Goal: Task Accomplishment & Management: Complete application form

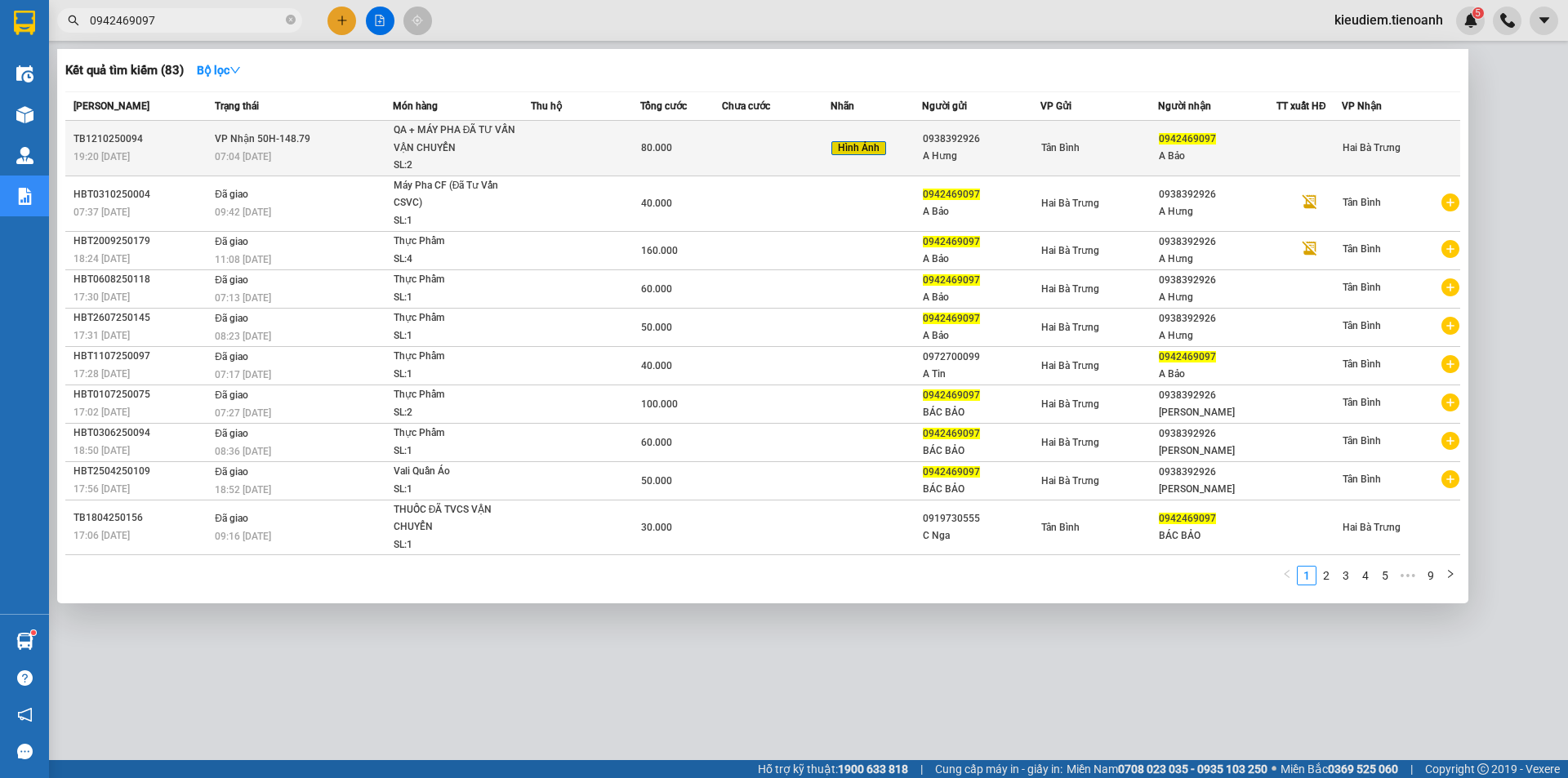
type input "0942469097"
click at [684, 151] on div "80.000" at bounding box center [681, 147] width 80 height 18
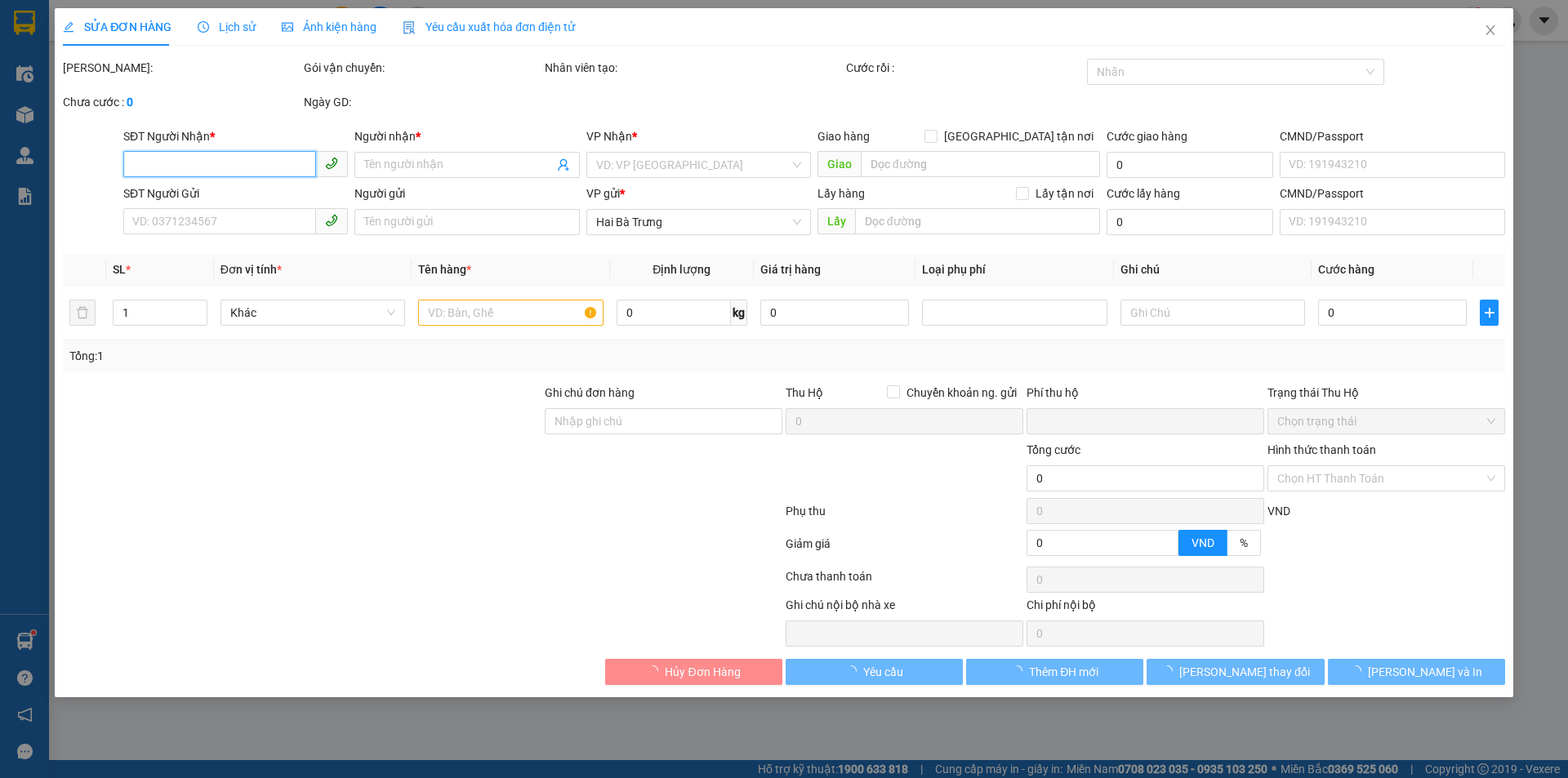
type input "0942469097"
type input "A Bảo"
type input "056062004989"
type input "0938392926"
type input "A Hưng"
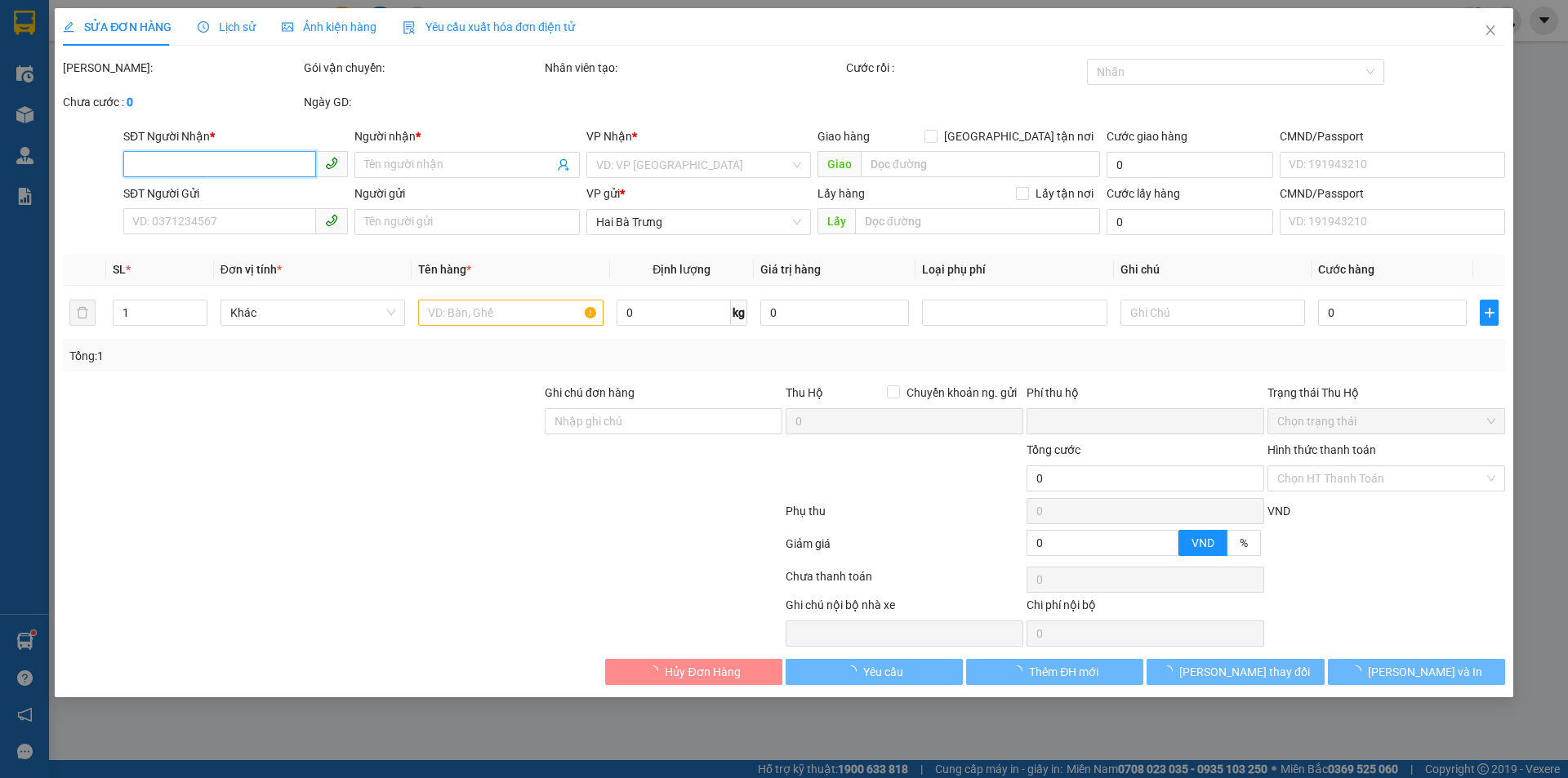
type input "0"
type input "80.000"
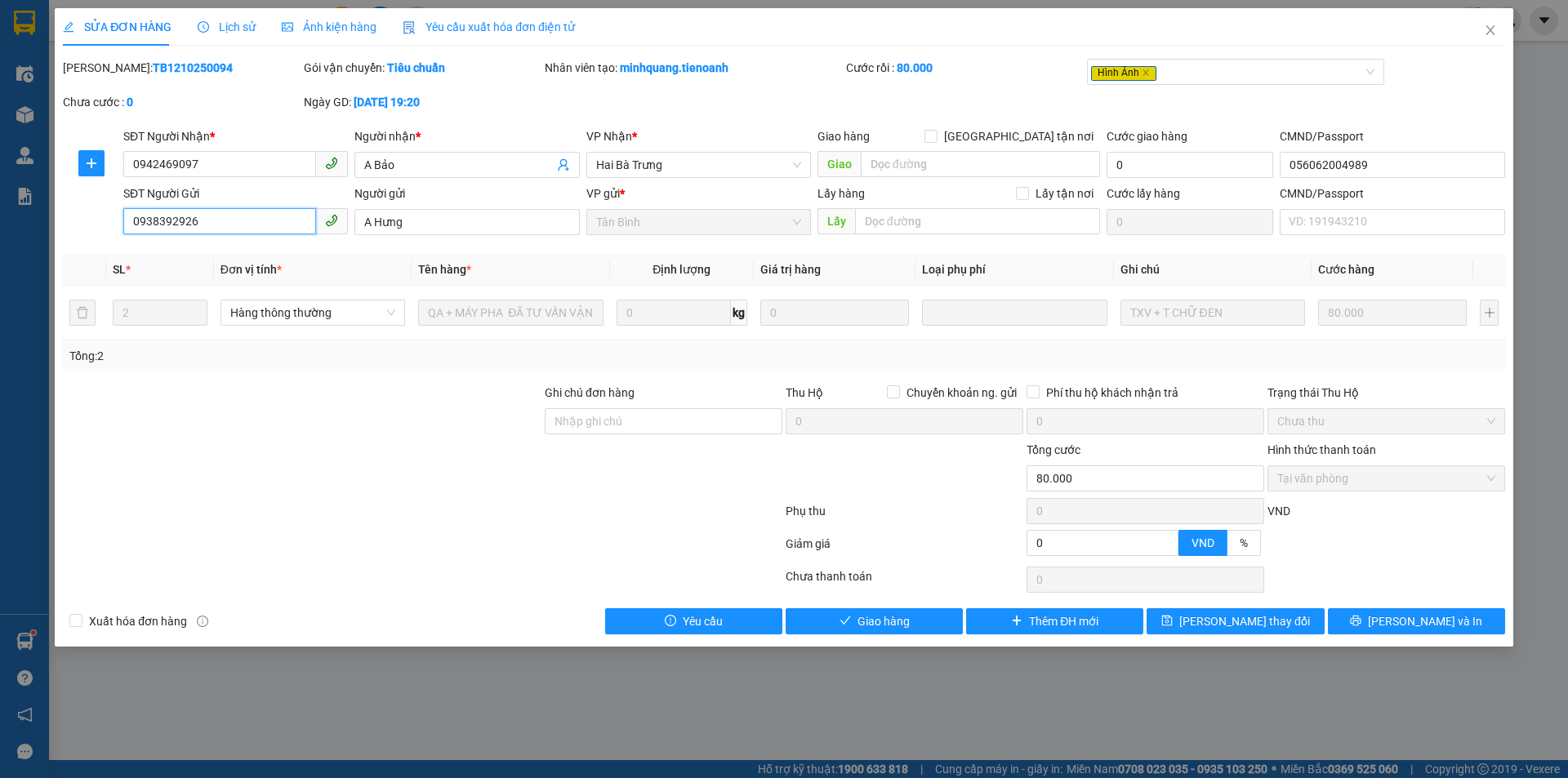
click at [245, 222] on input "0938392926" at bounding box center [219, 221] width 192 height 26
click at [305, 33] on span "Ảnh kiện hàng" at bounding box center [329, 26] width 95 height 13
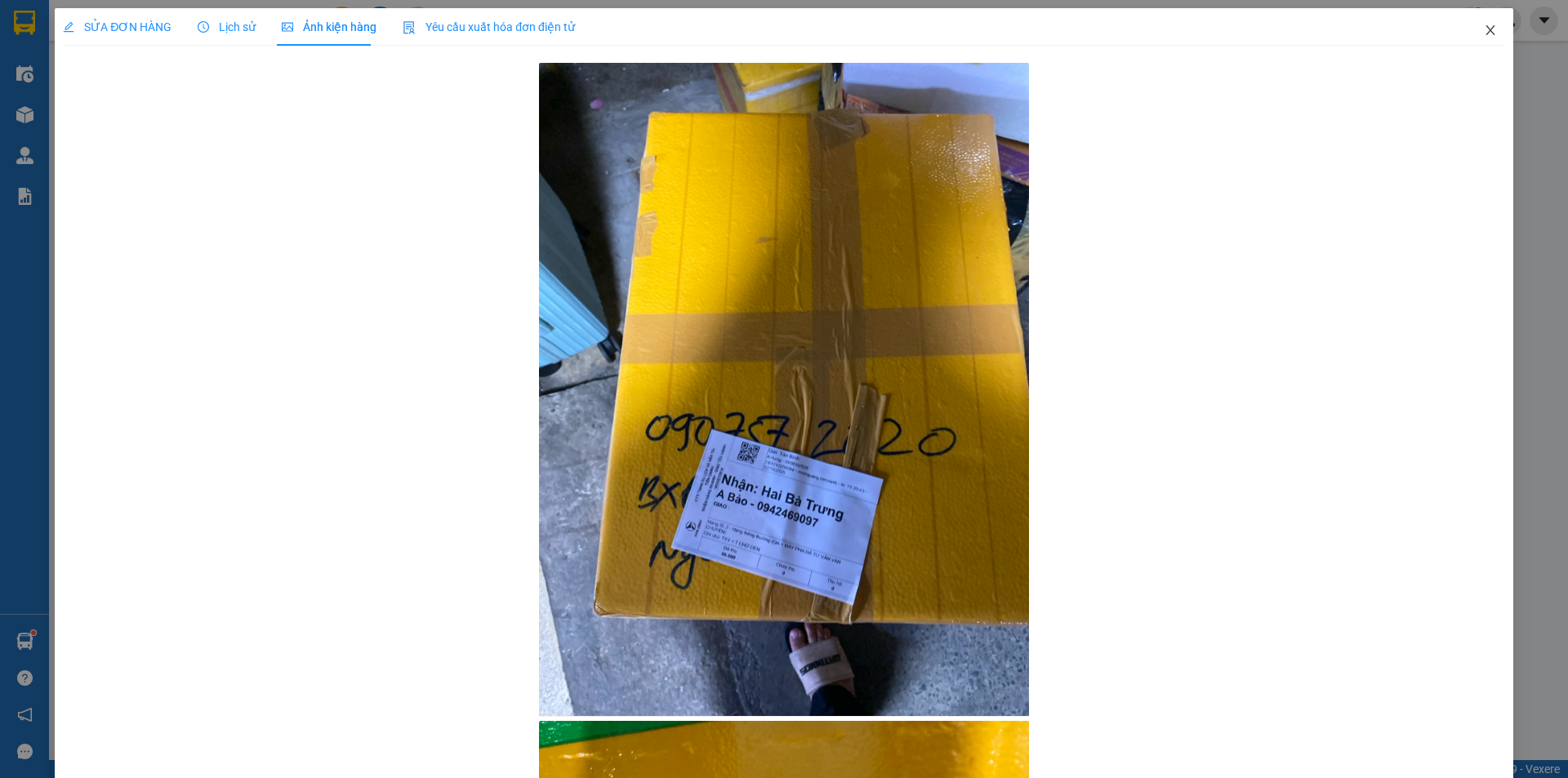
click at [1484, 34] on icon "close" at bounding box center [1490, 30] width 13 height 13
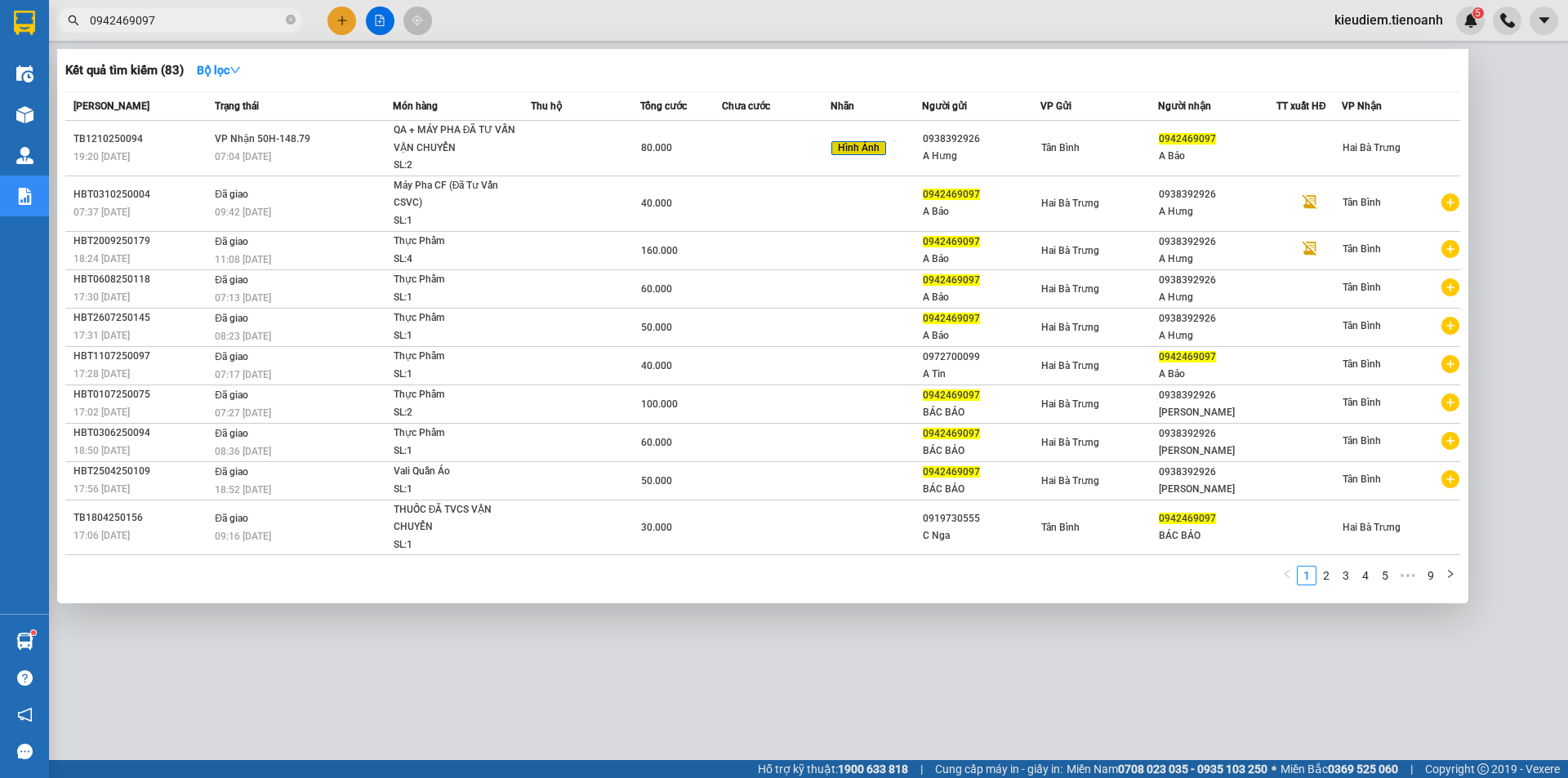
click at [230, 15] on input "0942469097" at bounding box center [185, 20] width 192 height 18
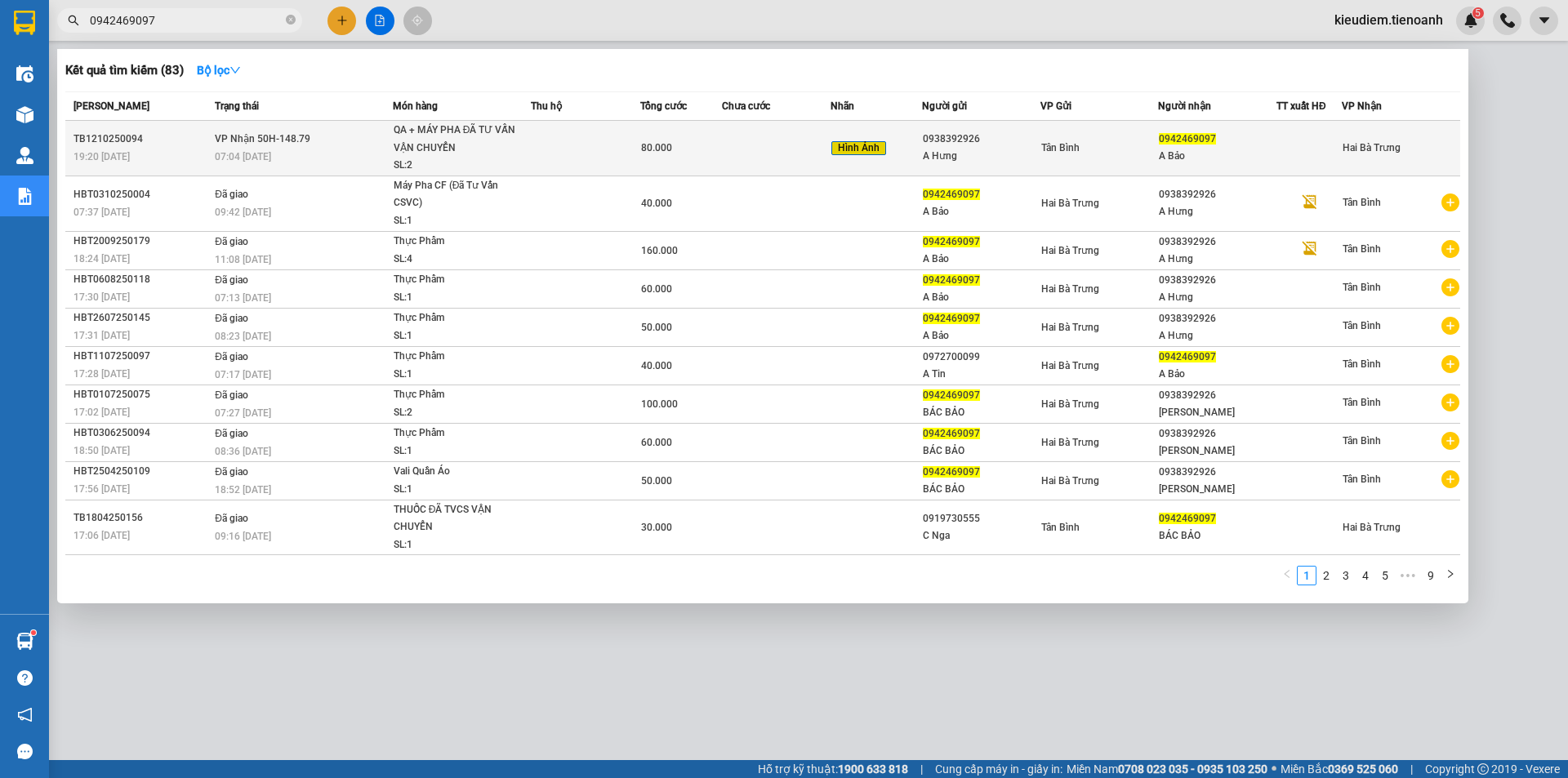
click at [284, 143] on span "VP Nhận 50H-148.79" at bounding box center [263, 138] width 96 height 11
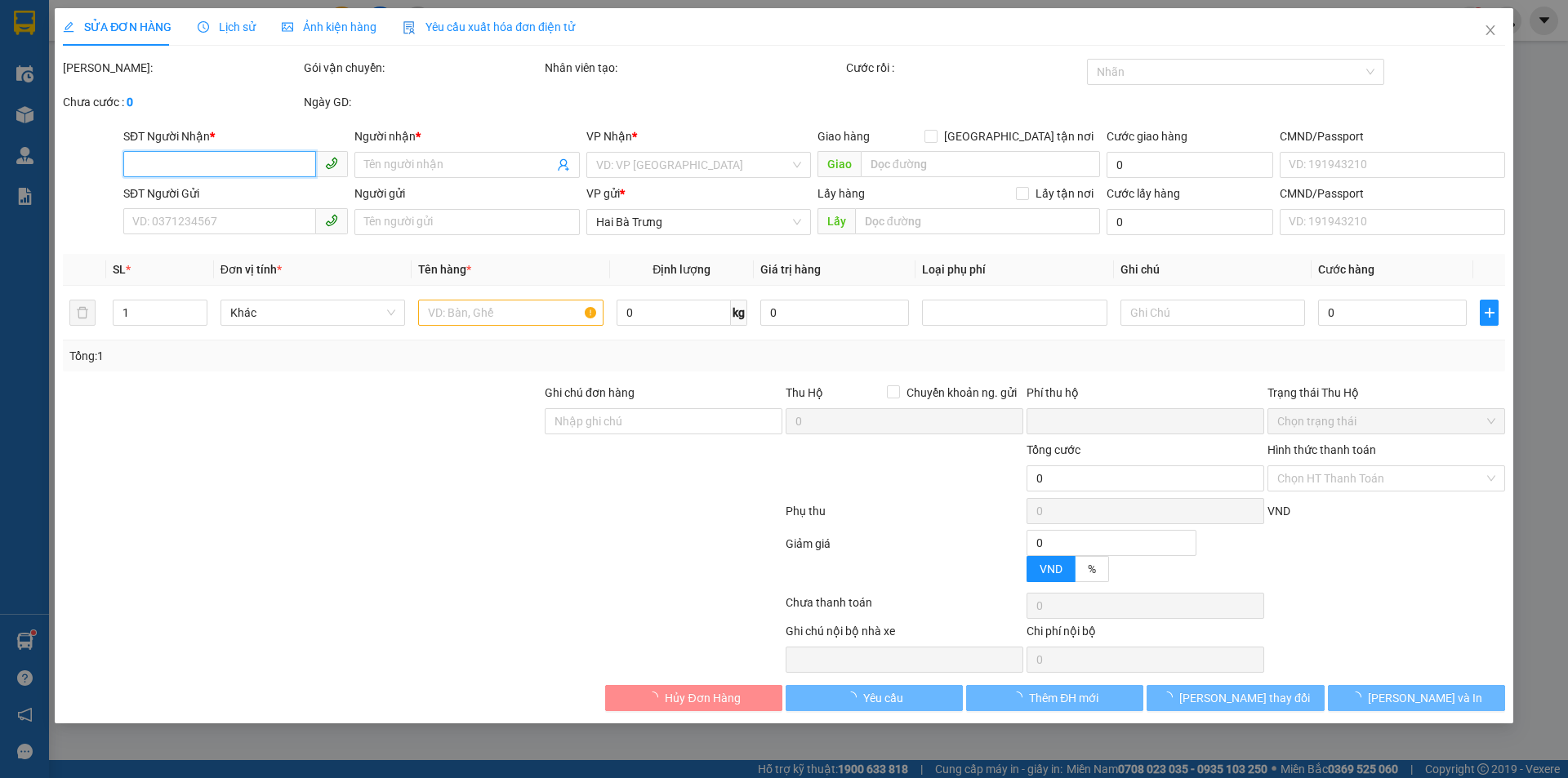
type input "0942469097"
type input "A Bảo"
type input "056062004989"
type input "0938392926"
type input "A Hưng"
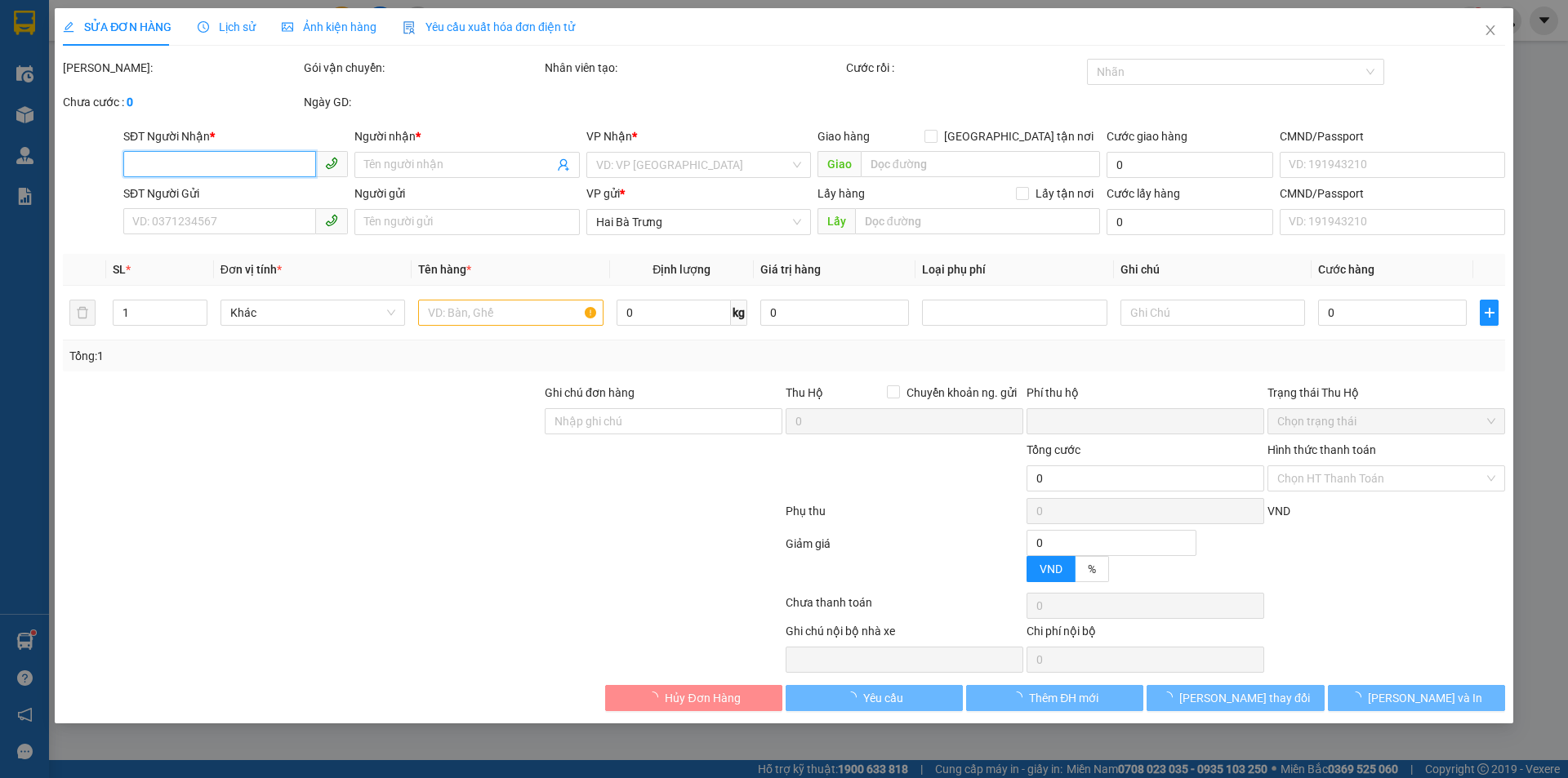
type input "0"
type input "80.000"
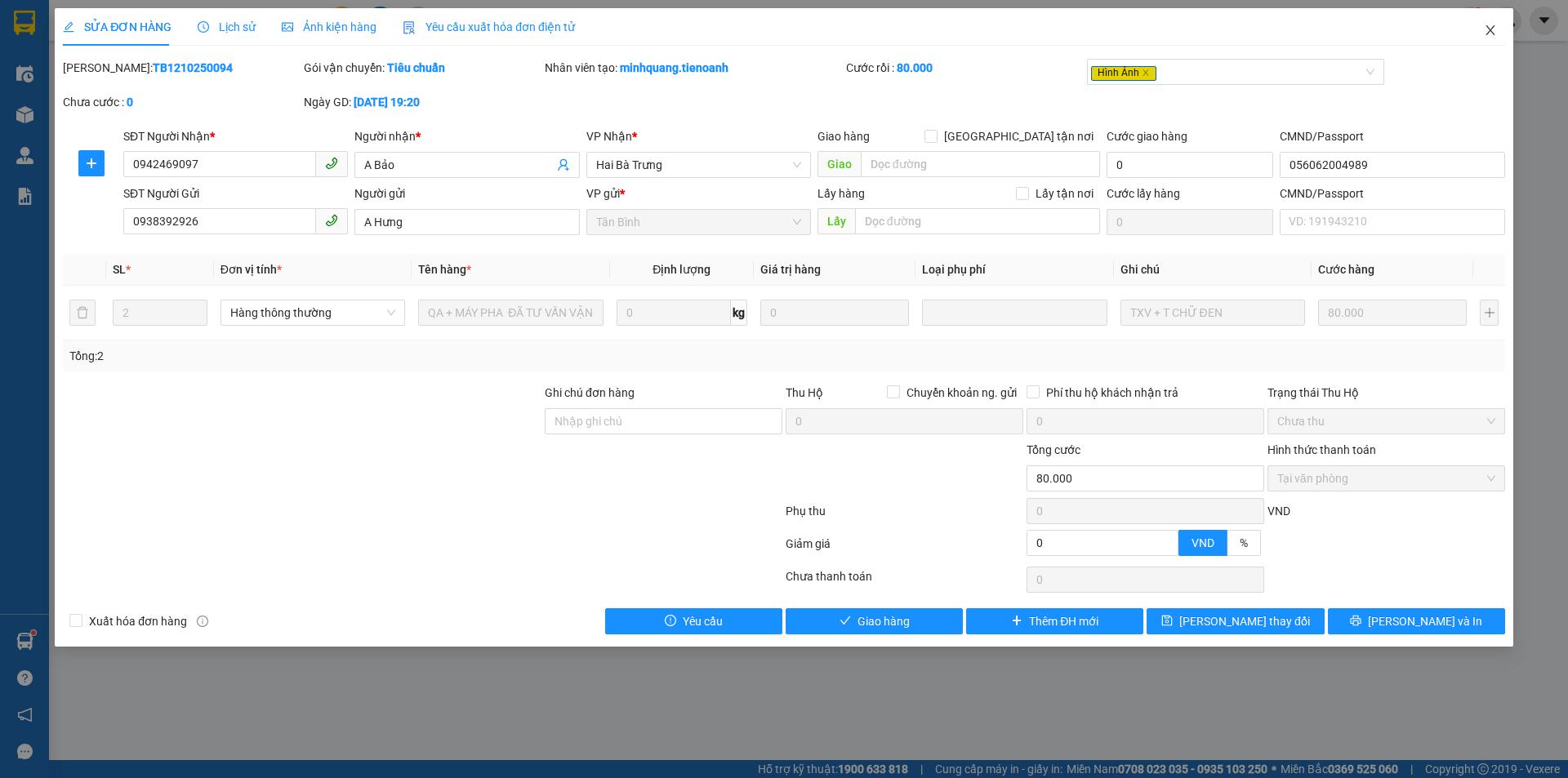
click at [1479, 40] on span "Close" at bounding box center [1490, 30] width 46 height 46
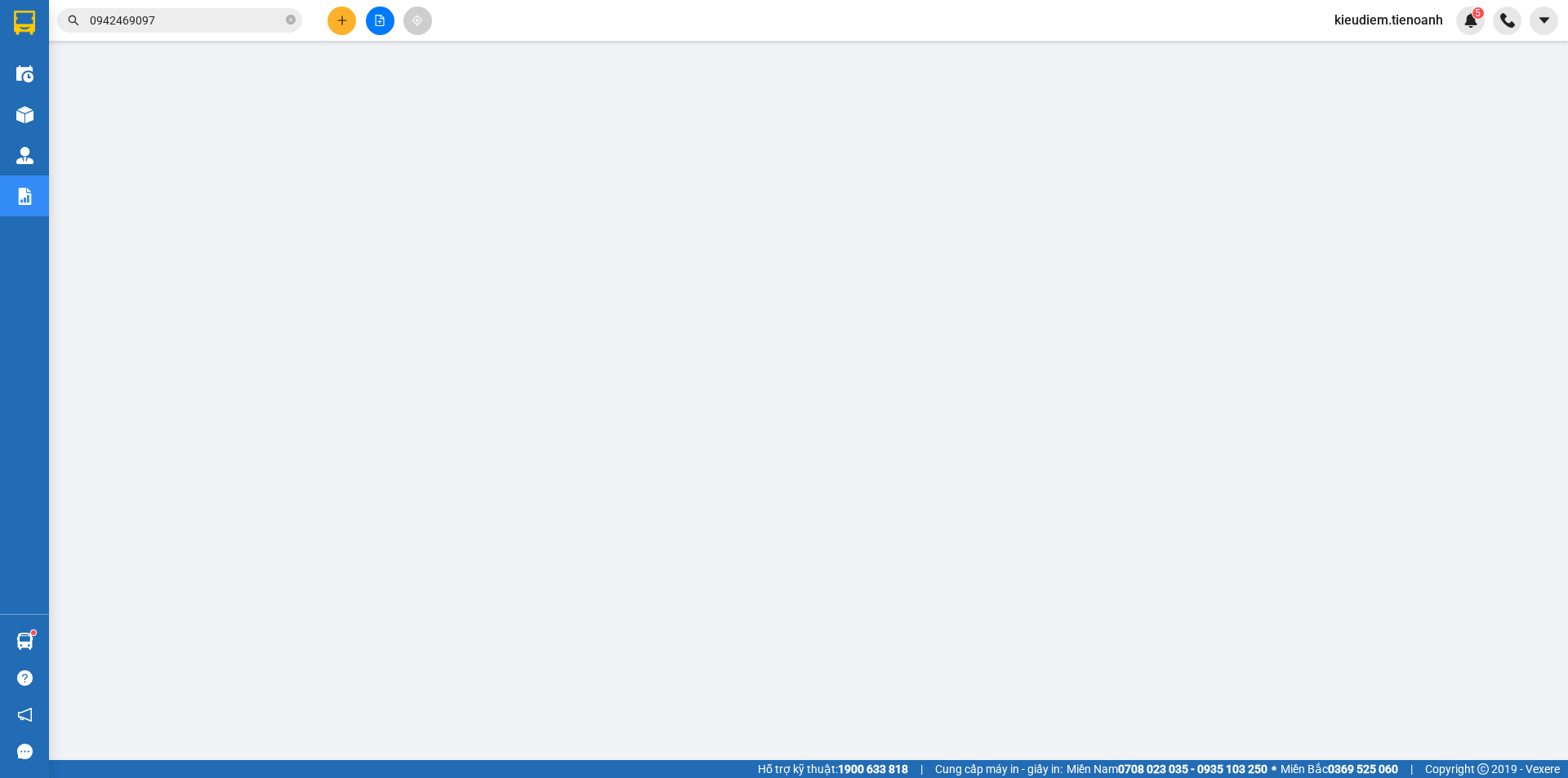
click at [224, 16] on input "0942469097" at bounding box center [185, 20] width 192 height 18
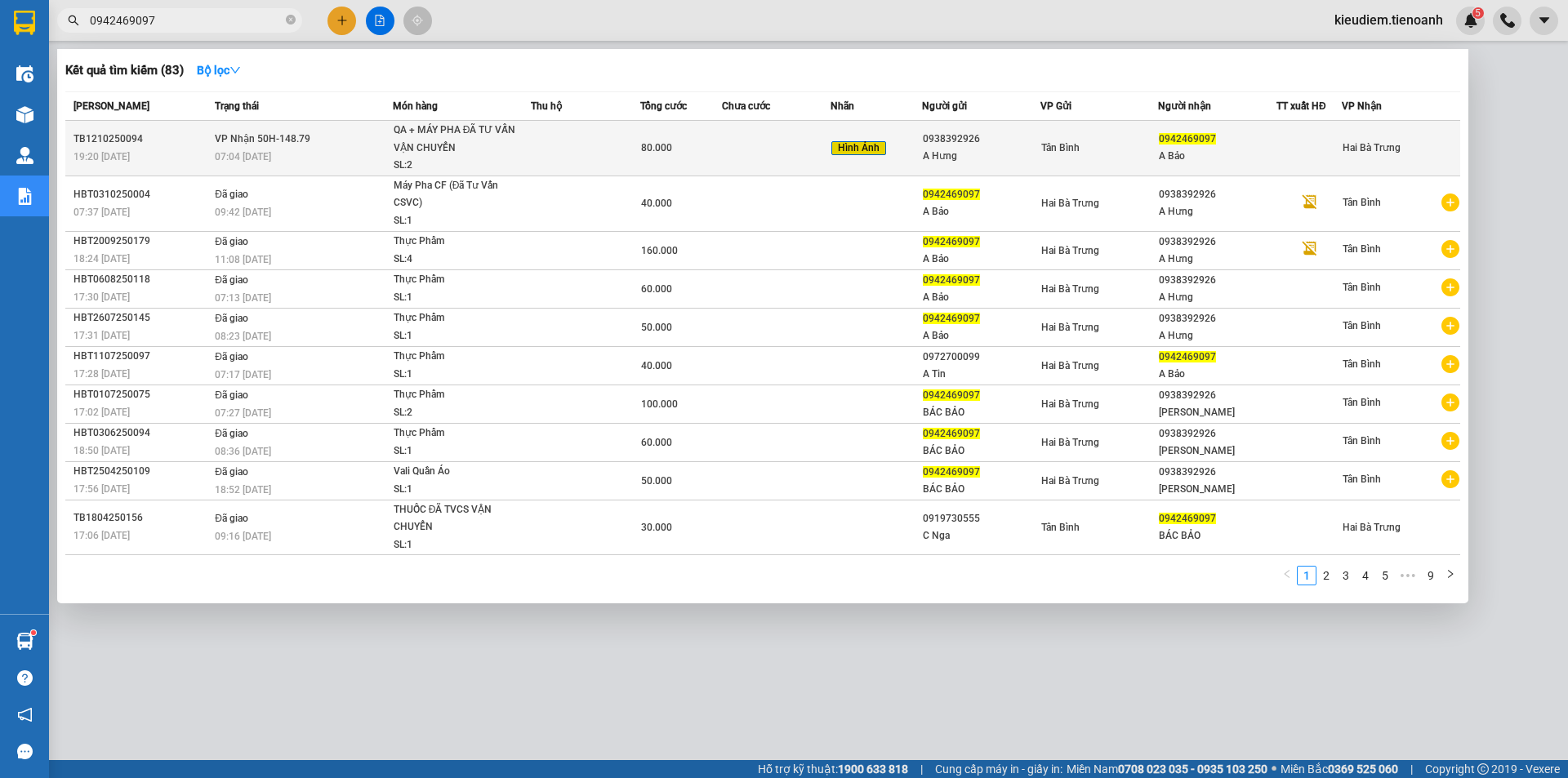
click at [247, 133] on span "VP Nhận 50H-148.79" at bounding box center [263, 138] width 96 height 11
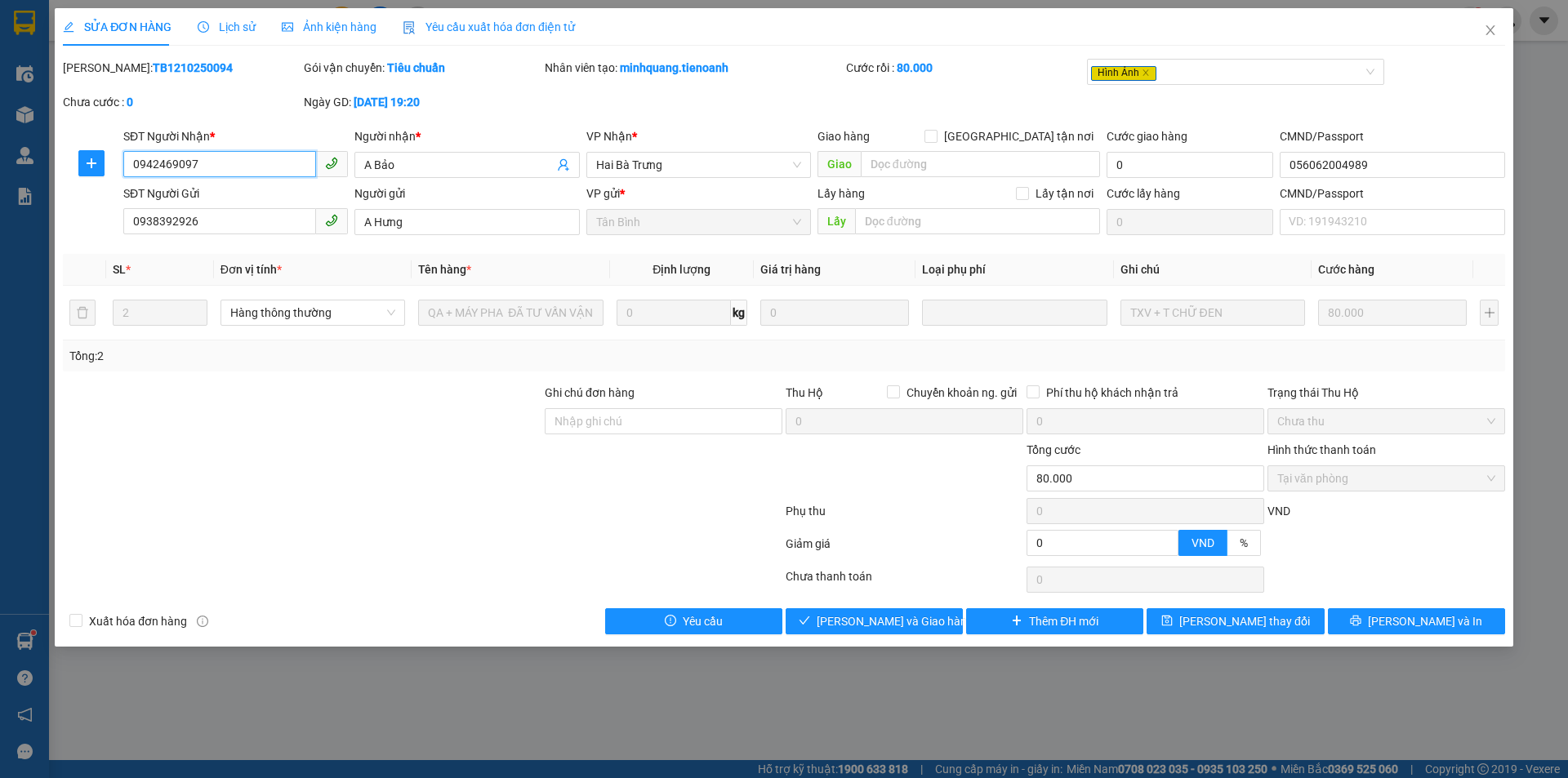
type input "0942469097"
type input "A Bảo"
type input "056062004989"
type input "0938392926"
type input "A Hưng"
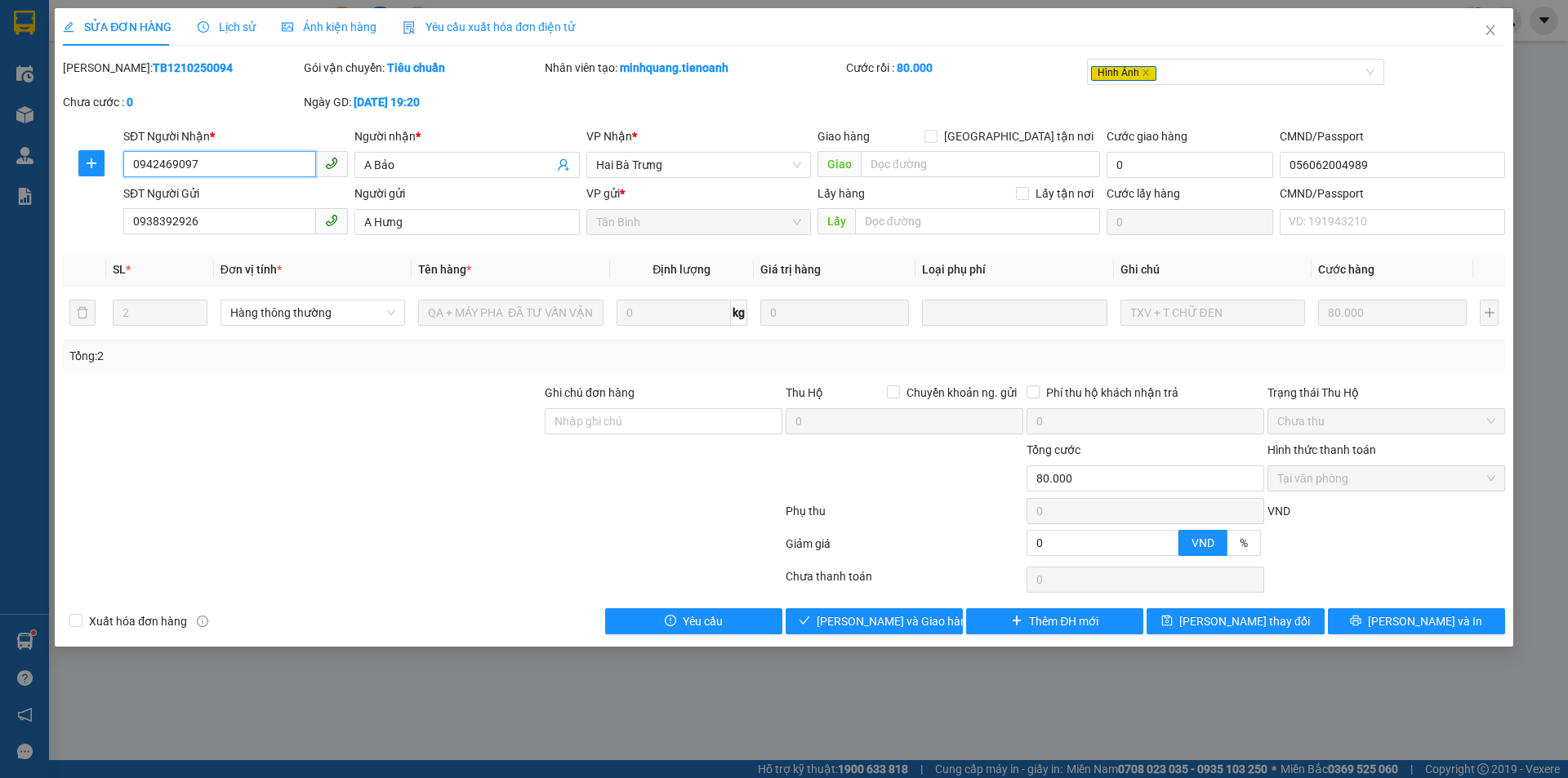
type input "0"
type input "80.000"
click at [546, 524] on div at bounding box center [422, 514] width 723 height 33
click at [225, 15] on div "Lịch sử" at bounding box center [226, 26] width 58 height 37
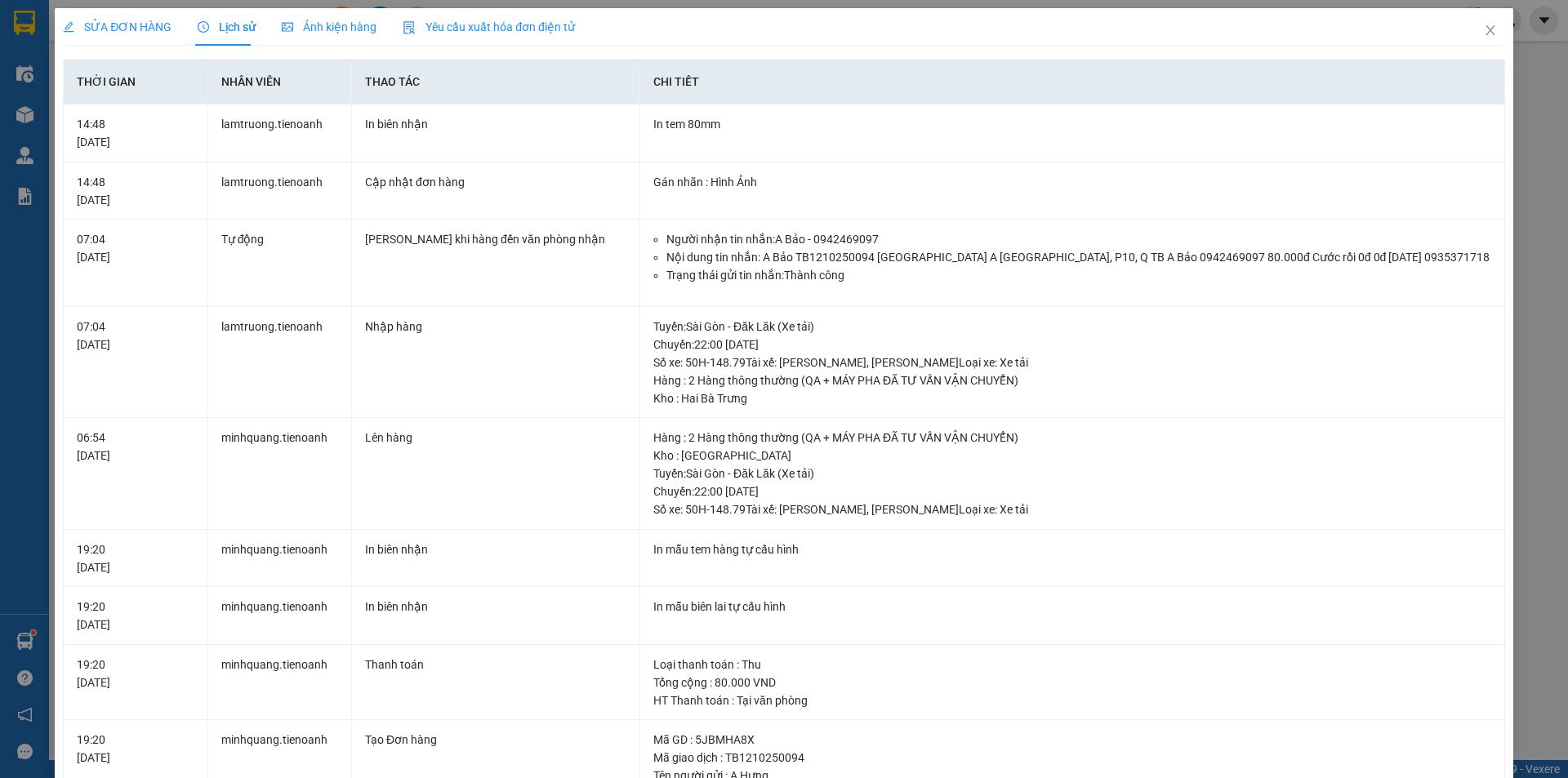
click at [110, 32] on span "SỬA ĐƠN HÀNG" at bounding box center [117, 26] width 109 height 13
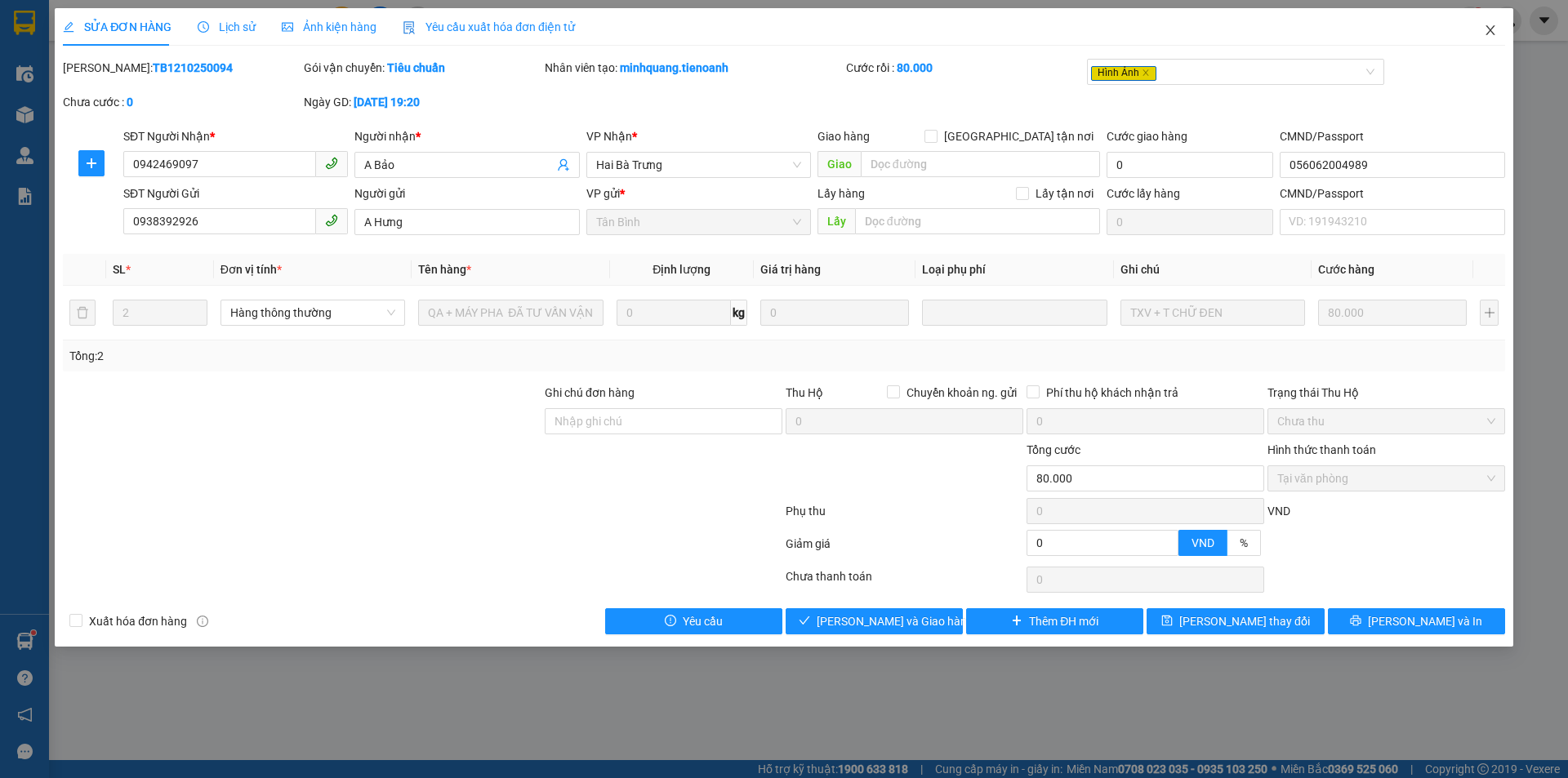
click at [1487, 37] on span "Close" at bounding box center [1490, 30] width 46 height 46
